Goal: Task Accomplishment & Management: Use online tool/utility

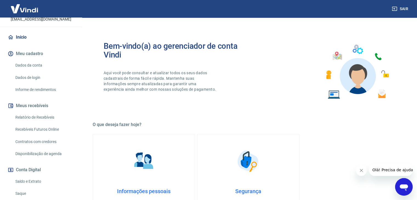
scroll to position [92, 0]
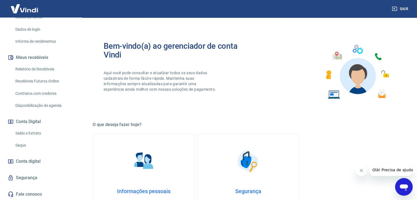
click at [20, 143] on link "Saque" at bounding box center [44, 145] width 62 height 11
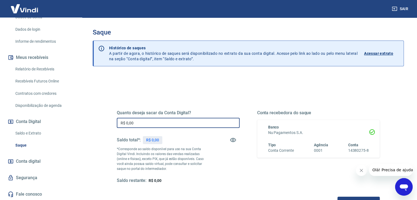
click at [139, 122] on input "R$ 0,00" at bounding box center [178, 123] width 123 height 10
